Goal: Task Accomplishment & Management: Manage account settings

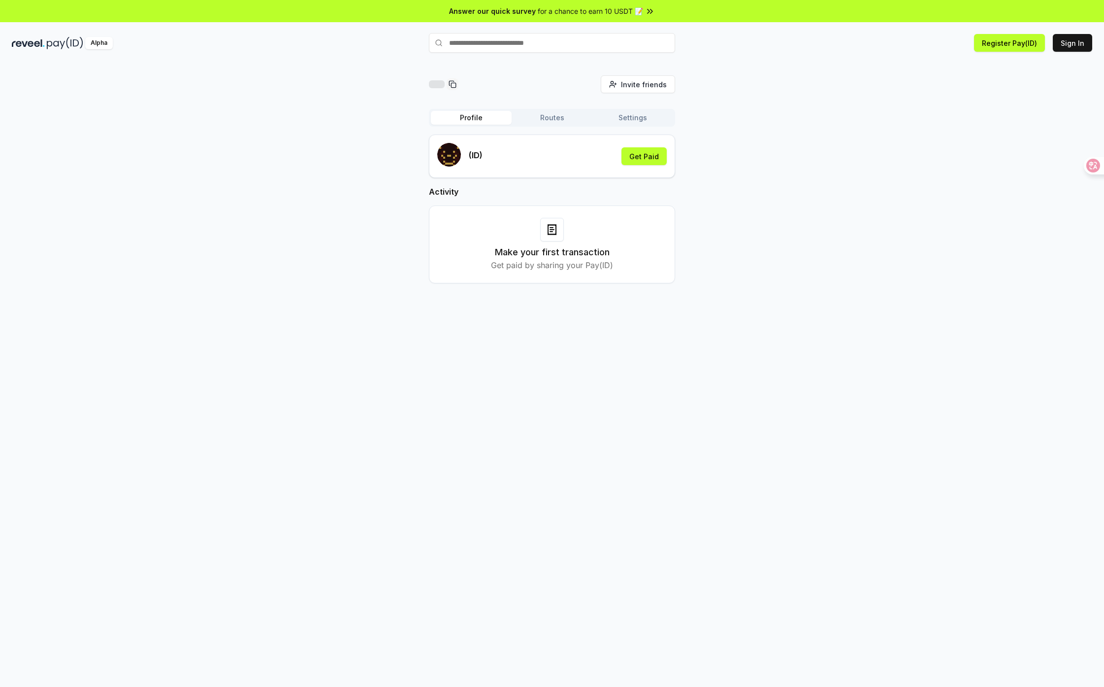
drag, startPoint x: 896, startPoint y: 156, endPoint x: 763, endPoint y: 208, distance: 142.6
click at [763, 208] on div "Invite friends Invite Profile Routes Settings (ID) Get Paid Activity Make your …" at bounding box center [552, 187] width 1081 height 224
click at [1077, 43] on button "Sign In" at bounding box center [1072, 43] width 39 height 18
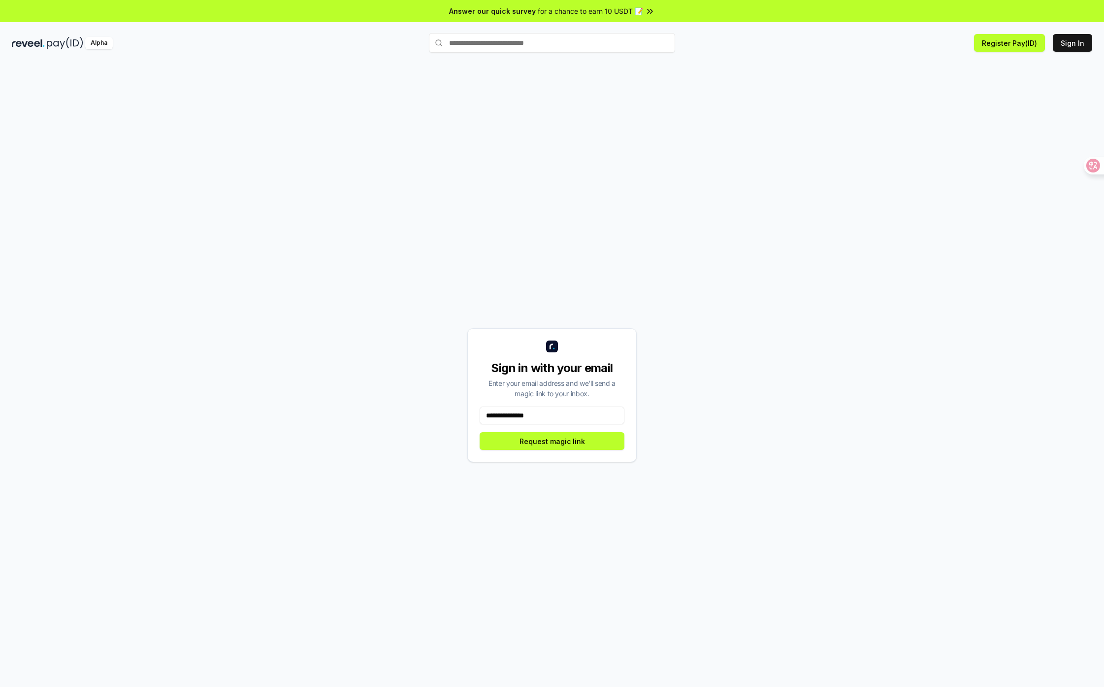
type input "**********"
click at [511, 446] on button "Request magic link" at bounding box center [552, 441] width 145 height 18
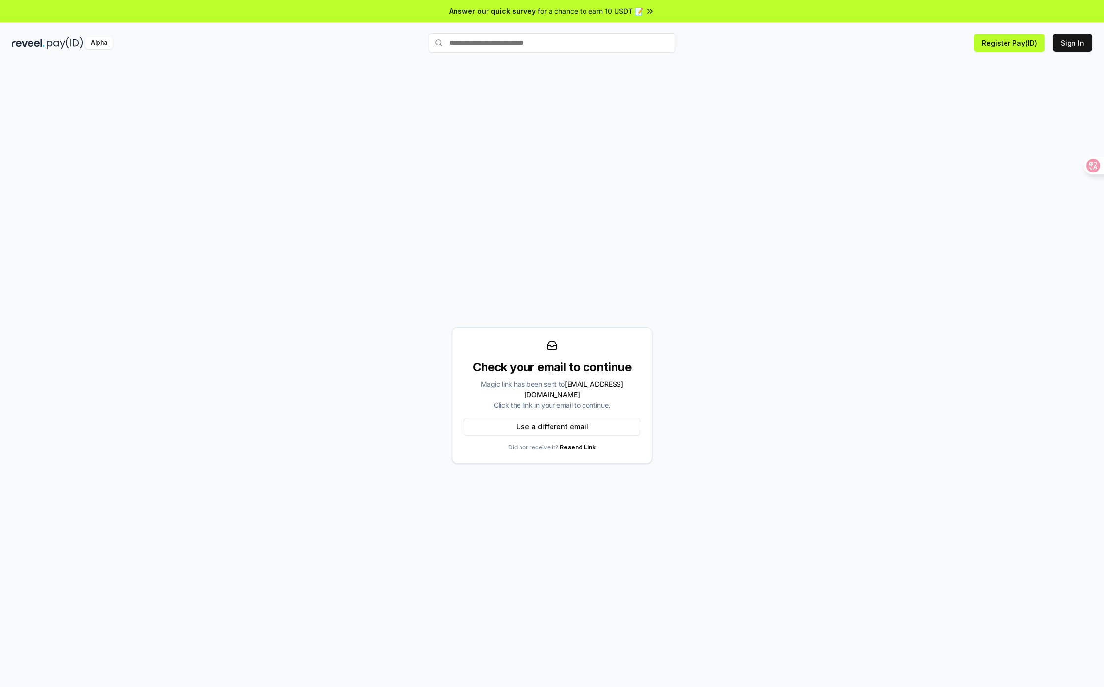
click at [97, 331] on div "Check your email to continue Magic link has been sent to weidongzhuo7@gmail.com…" at bounding box center [552, 394] width 1081 height 639
